Goal: Task Accomplishment & Management: Use online tool/utility

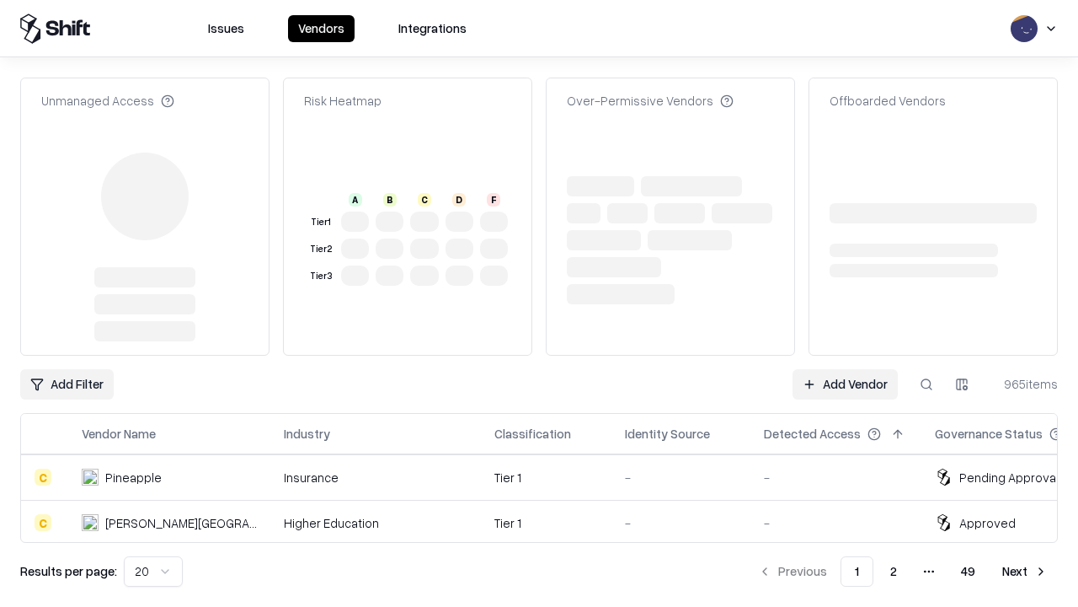
click at [845, 369] on link "Add Vendor" at bounding box center [845, 384] width 105 height 30
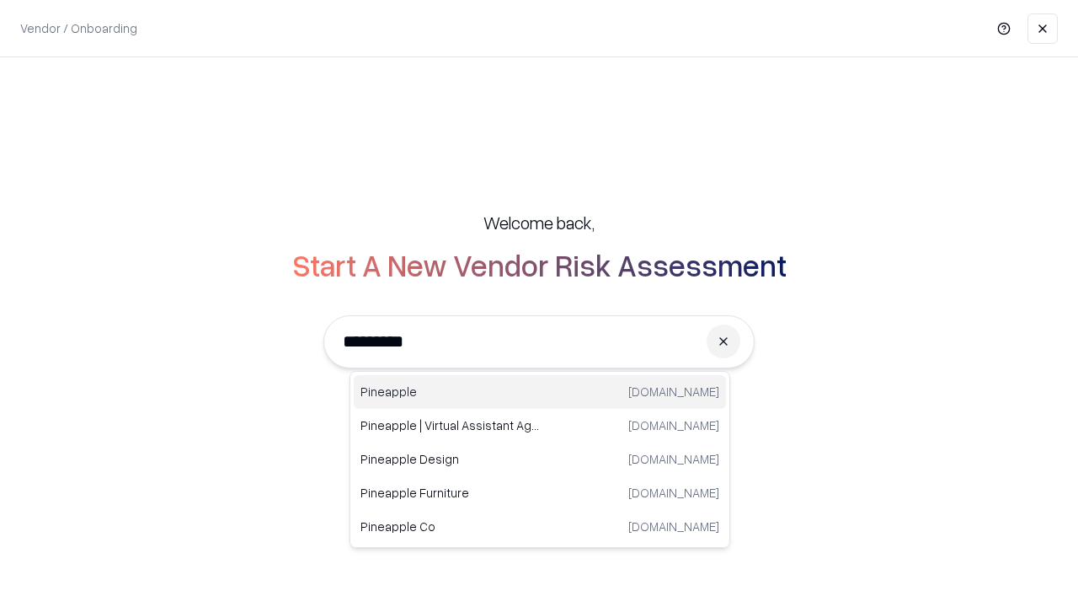
click at [540, 392] on div "Pineapple [DOMAIN_NAME]" at bounding box center [540, 392] width 372 height 34
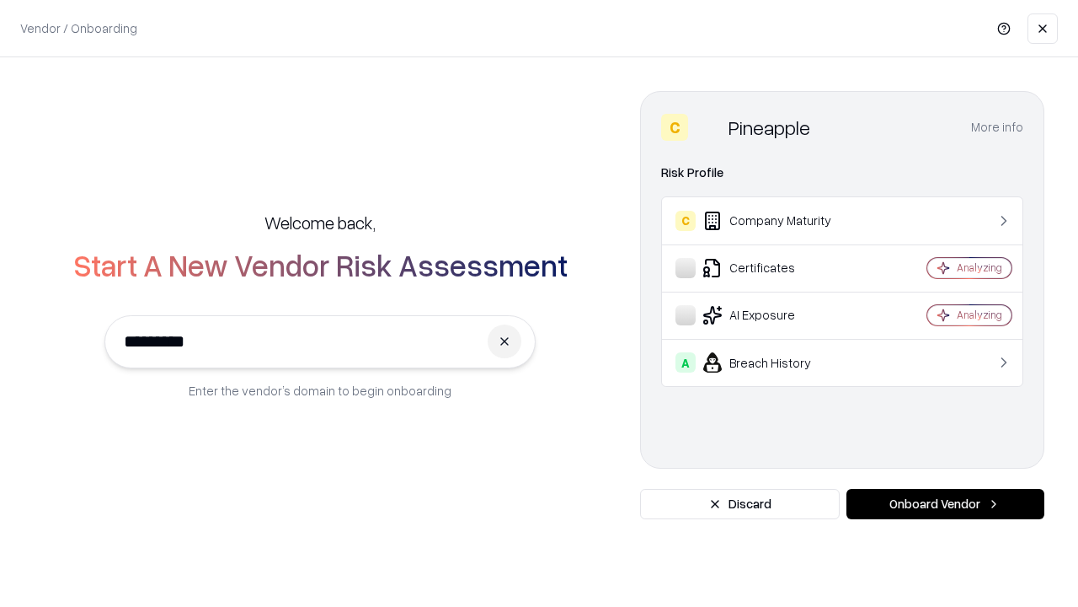
type input "*********"
click at [945, 504] on button "Onboard Vendor" at bounding box center [946, 504] width 198 height 30
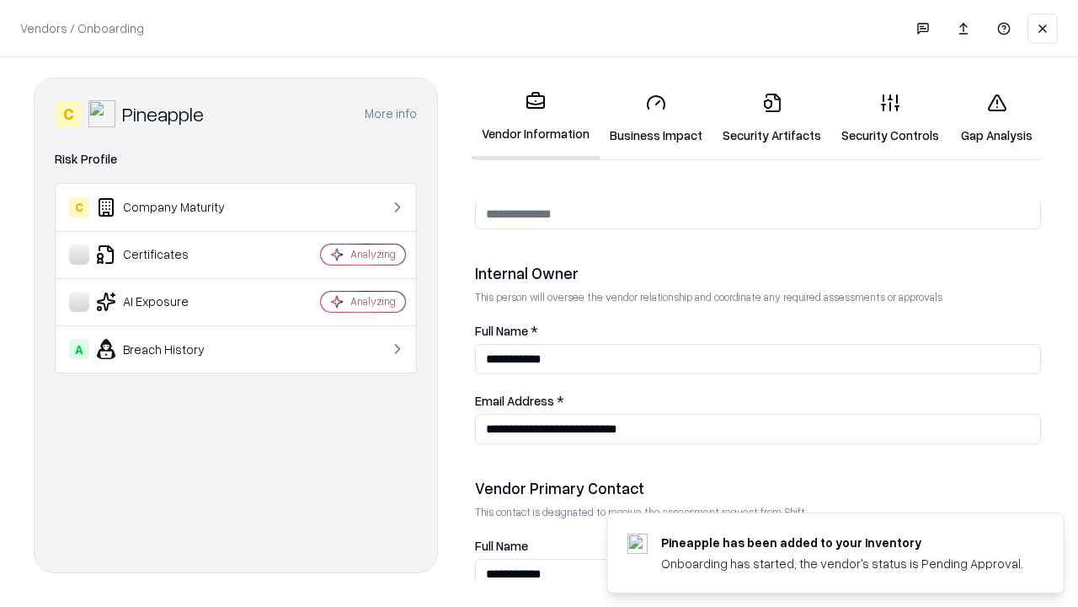
scroll to position [873, 0]
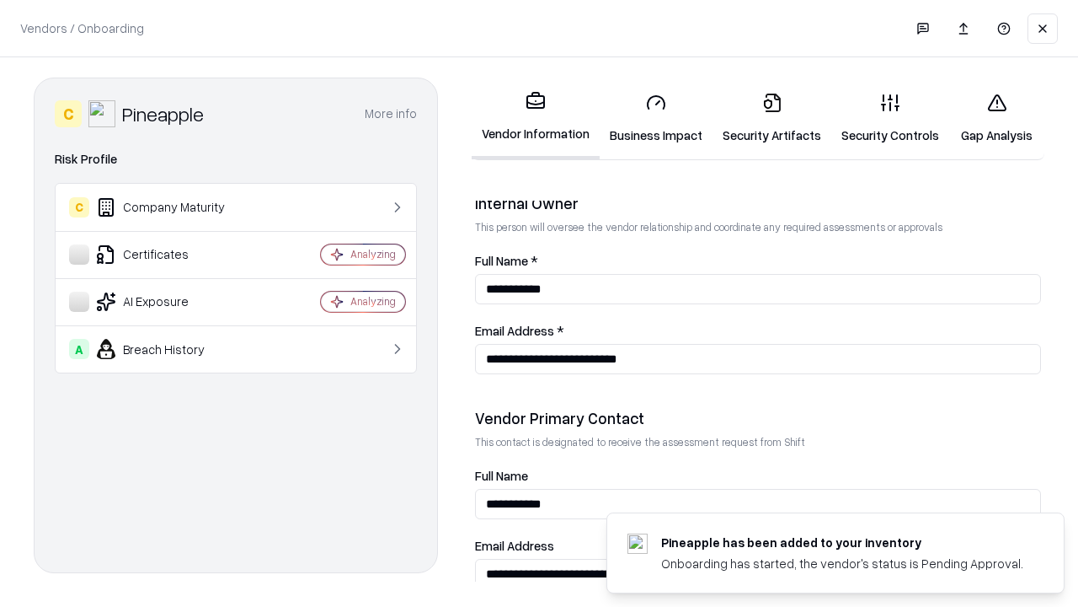
click at [656, 118] on link "Business Impact" at bounding box center [656, 118] width 113 height 78
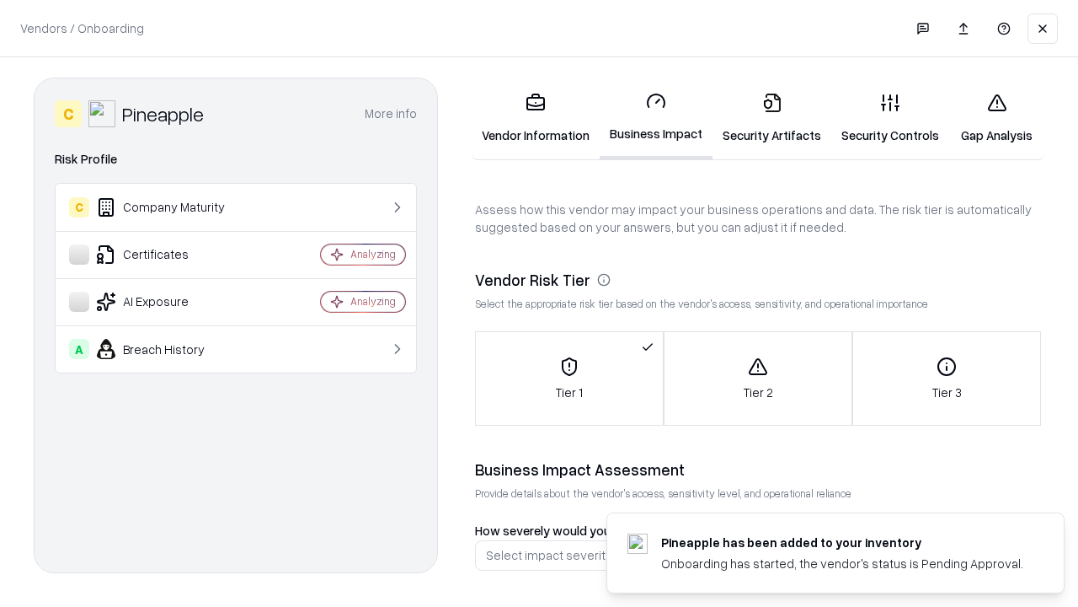
click at [772, 118] on link "Security Artifacts" at bounding box center [772, 118] width 119 height 78
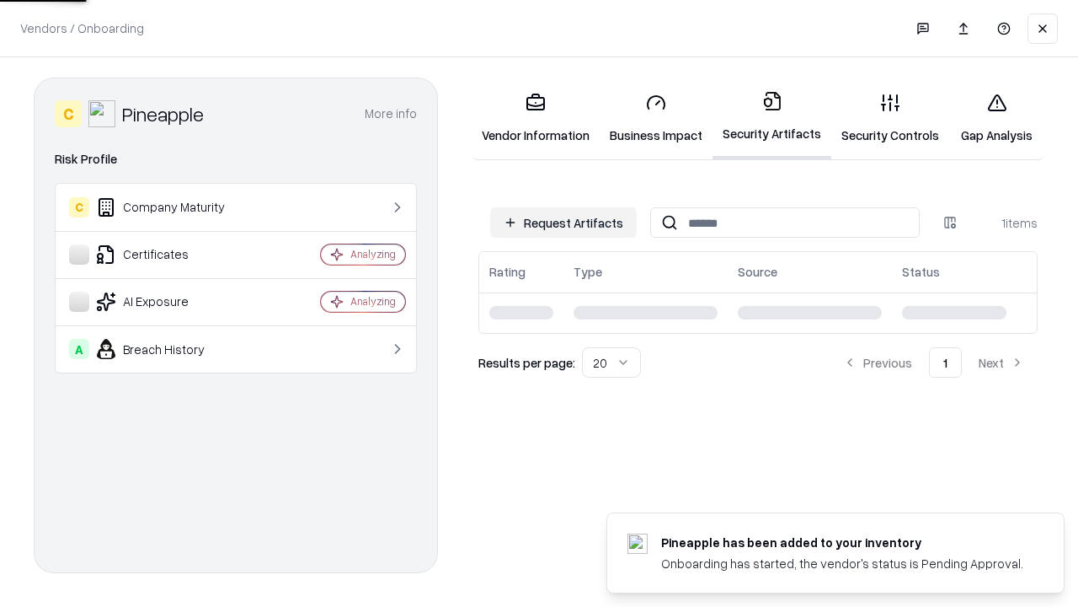
click at [564, 222] on button "Request Artifacts" at bounding box center [563, 222] width 147 height 30
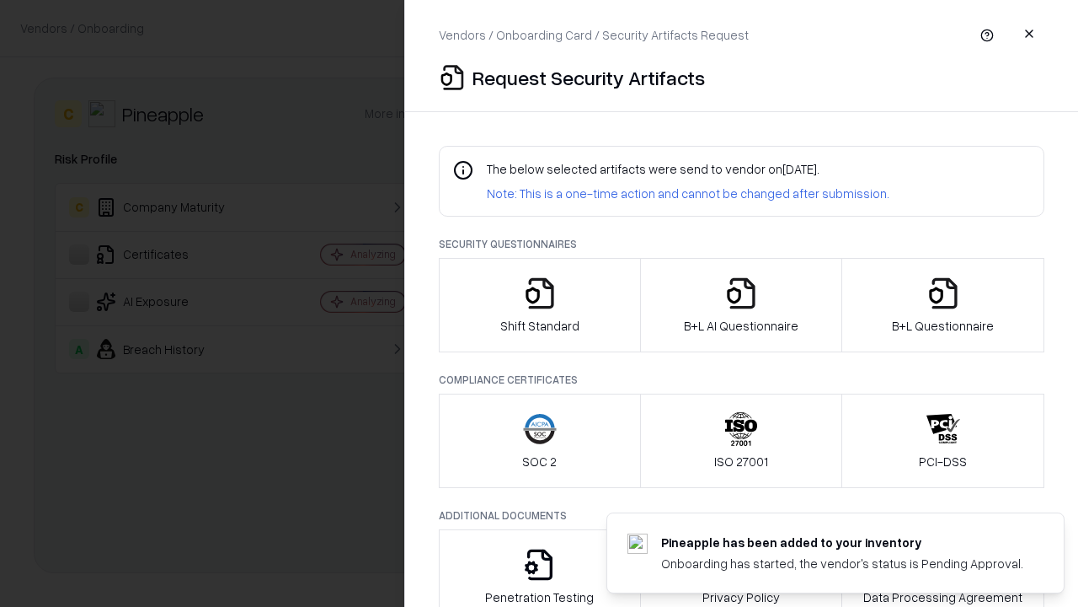
click at [539, 305] on icon "button" at bounding box center [540, 293] width 34 height 34
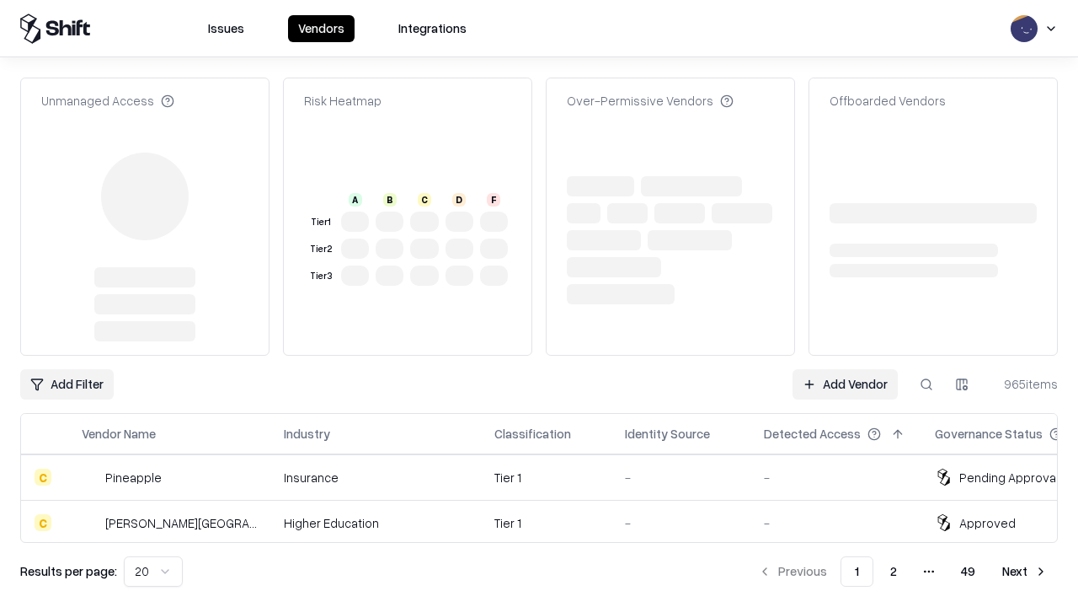
click at [845, 369] on link "Add Vendor" at bounding box center [845, 384] width 105 height 30
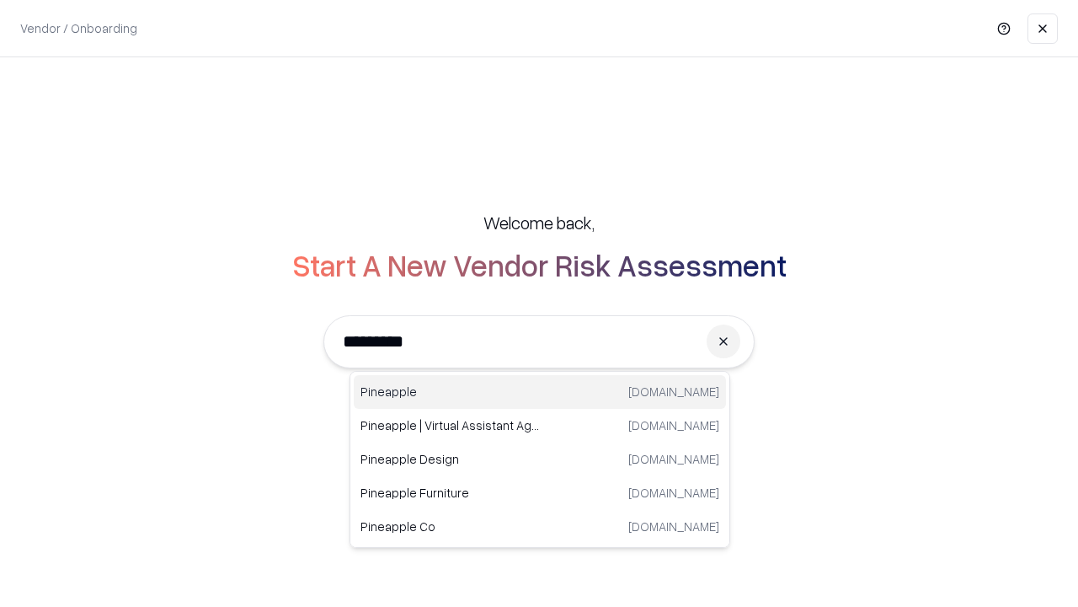
click at [540, 392] on div "Pineapple [DOMAIN_NAME]" at bounding box center [540, 392] width 372 height 34
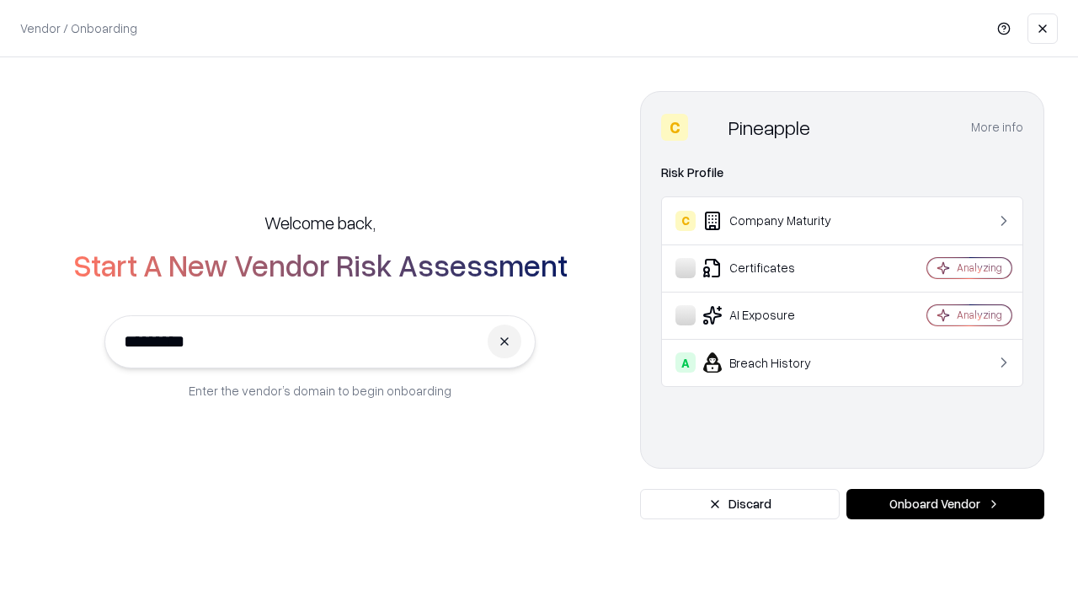
type input "*********"
click at [945, 504] on button "Onboard Vendor" at bounding box center [946, 504] width 198 height 30
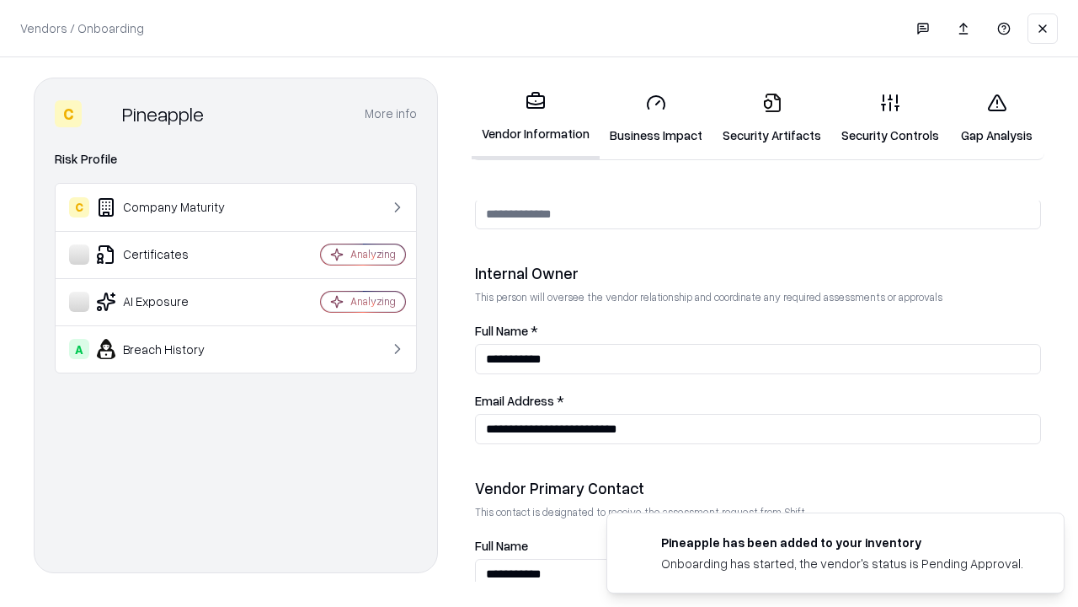
scroll to position [873, 0]
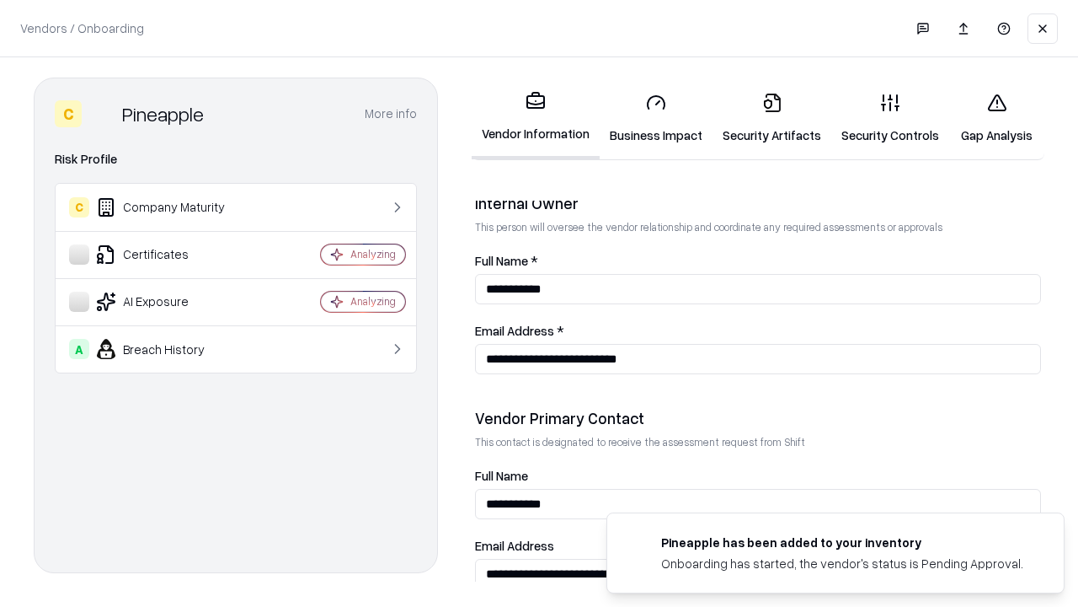
click at [997, 118] on link "Gap Analysis" at bounding box center [996, 118] width 95 height 78
